Goal: Information Seeking & Learning: Learn about a topic

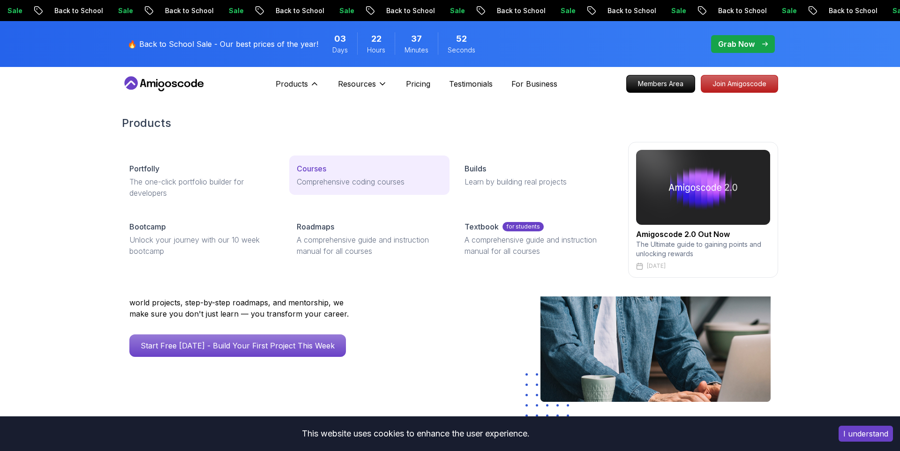
click at [328, 175] on link "Courses Comprehensive coding courses" at bounding box center [369, 175] width 160 height 39
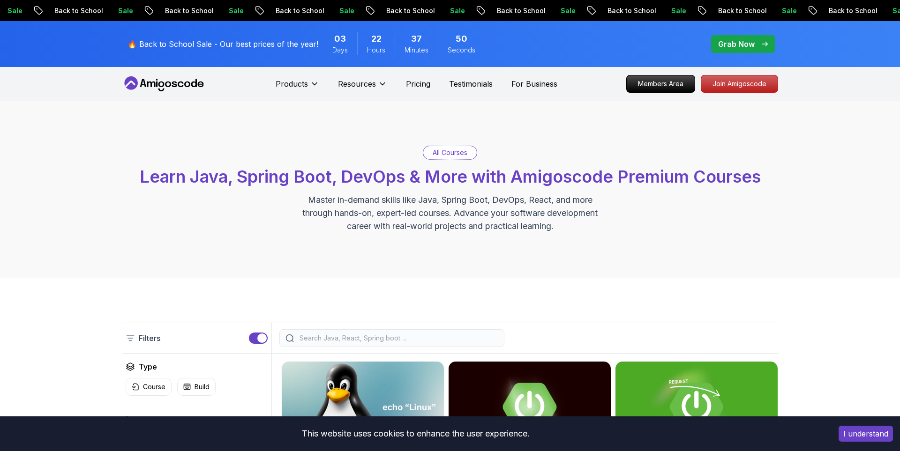
scroll to position [248, 0]
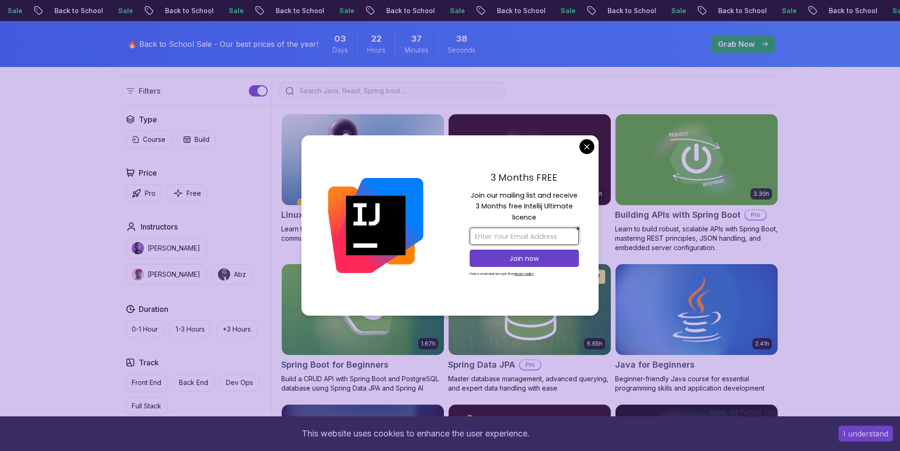
click at [486, 238] on input "email" at bounding box center [524, 236] width 109 height 17
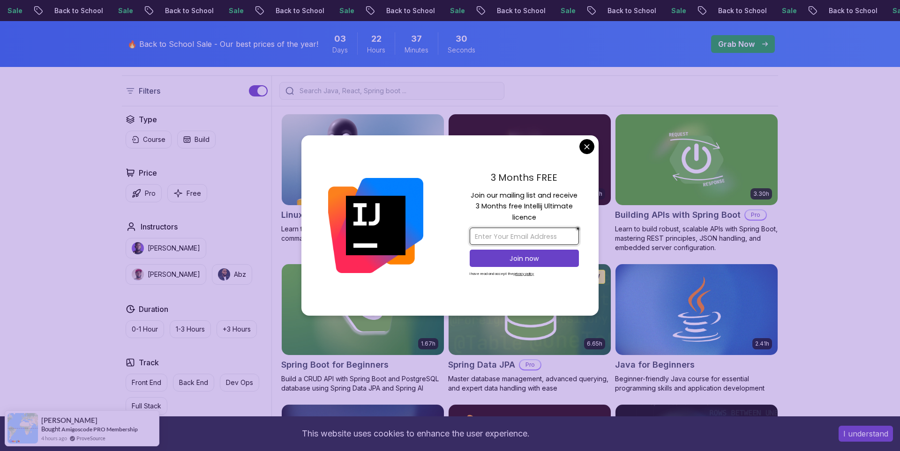
click at [535, 234] on input "email" at bounding box center [524, 236] width 109 height 17
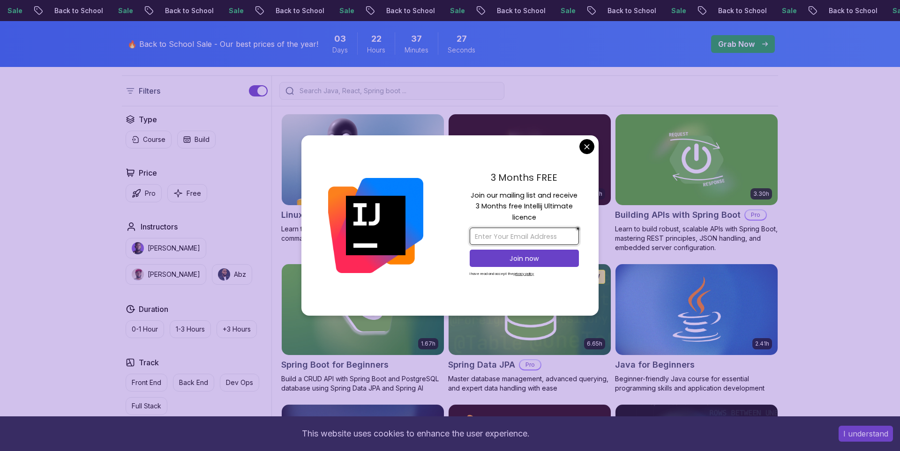
drag, startPoint x: 535, startPoint y: 234, endPoint x: 486, endPoint y: 198, distance: 61.0
click at [483, 236] on input "email" at bounding box center [524, 236] width 109 height 17
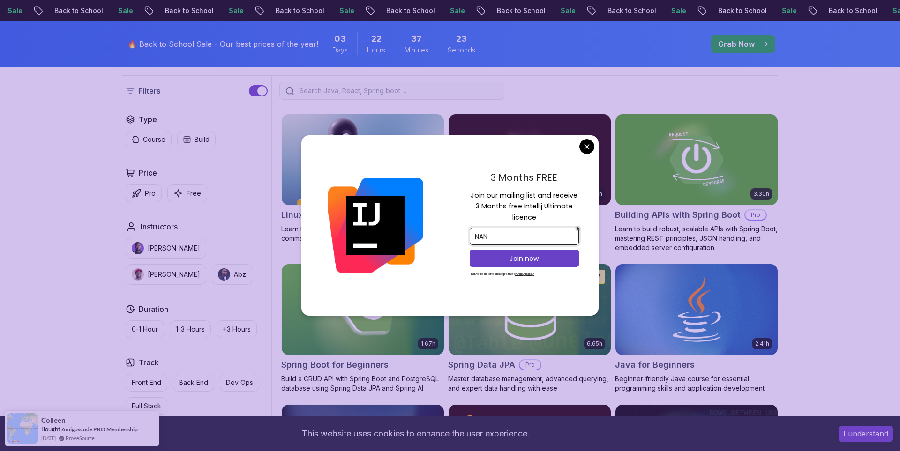
type input "NAN"
click at [507, 232] on input "NAN" at bounding box center [524, 236] width 109 height 17
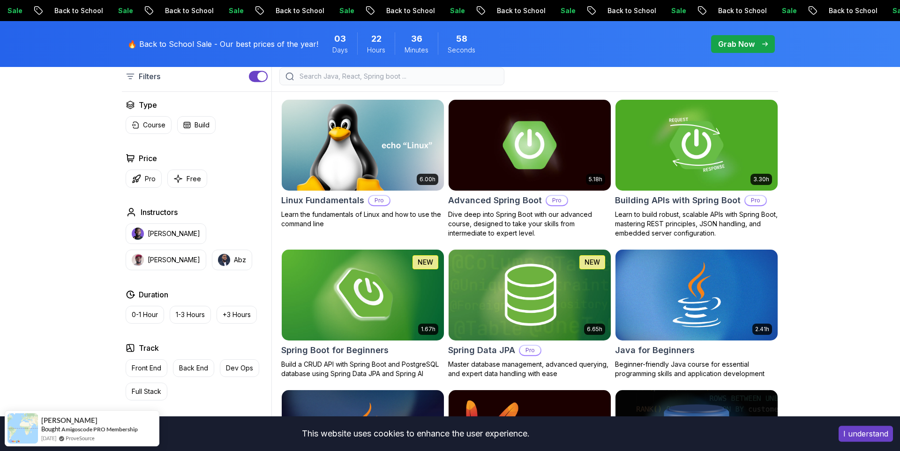
scroll to position [186, 0]
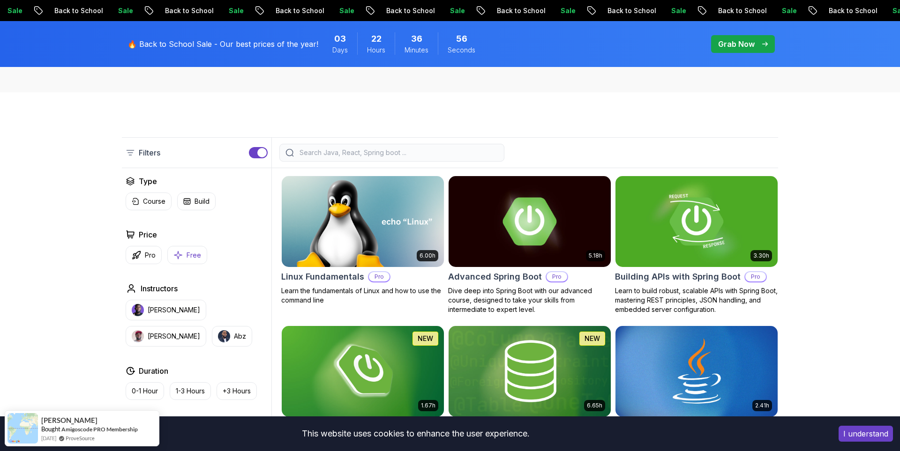
click at [186, 254] on button "Free" at bounding box center [187, 255] width 40 height 18
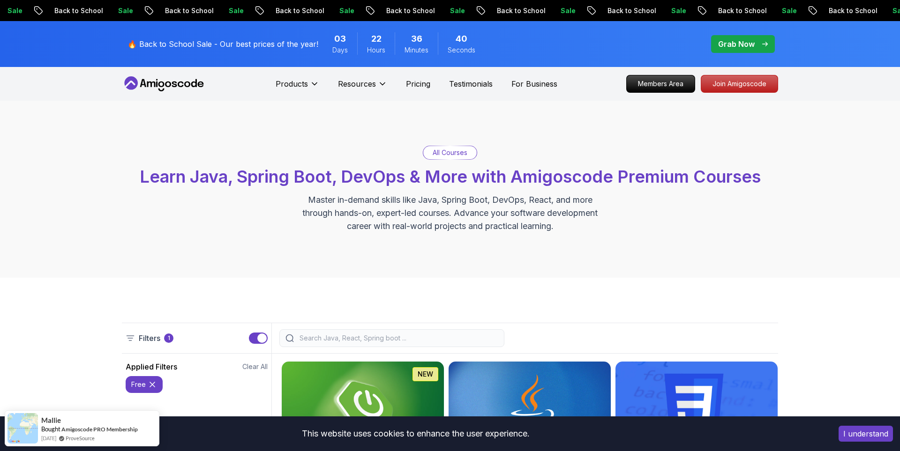
click at [233, 9] on p "Back to School" at bounding box center [244, 10] width 64 height 9
